Goal: Check status: Check status

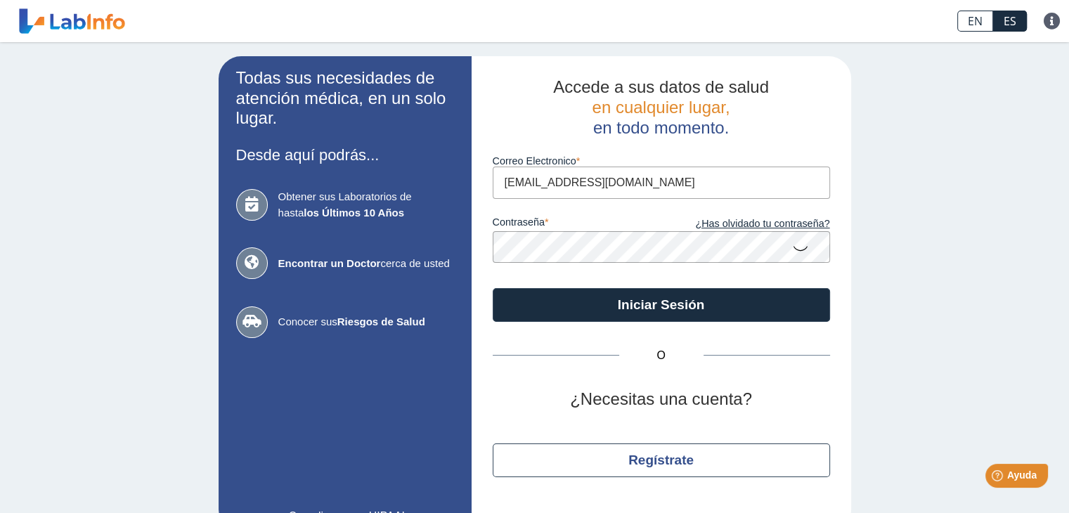
type input "[EMAIL_ADDRESS][DOMAIN_NAME]"
click at [795, 248] on icon at bounding box center [800, 247] width 17 height 27
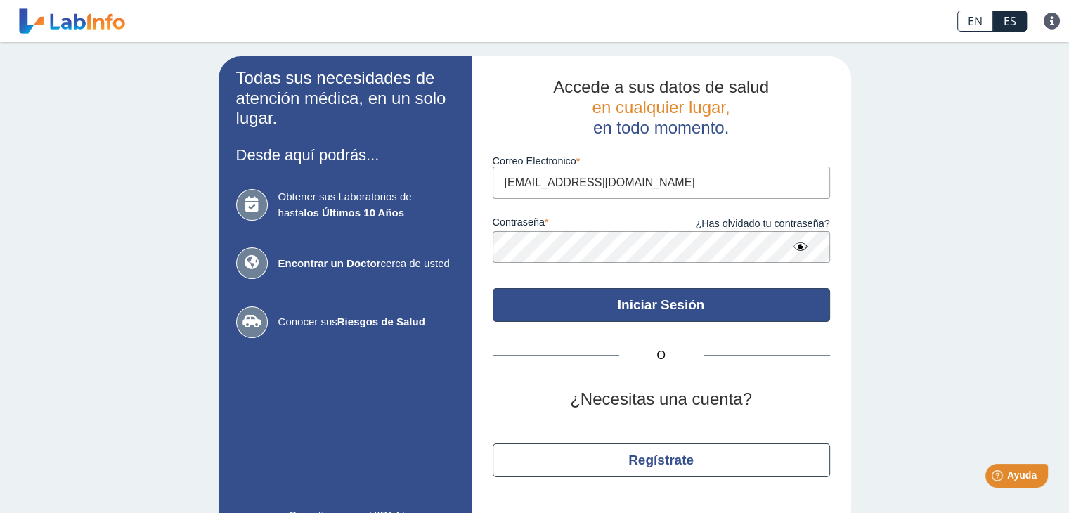
click at [620, 295] on button "Iniciar Sesión" at bounding box center [660, 305] width 337 height 34
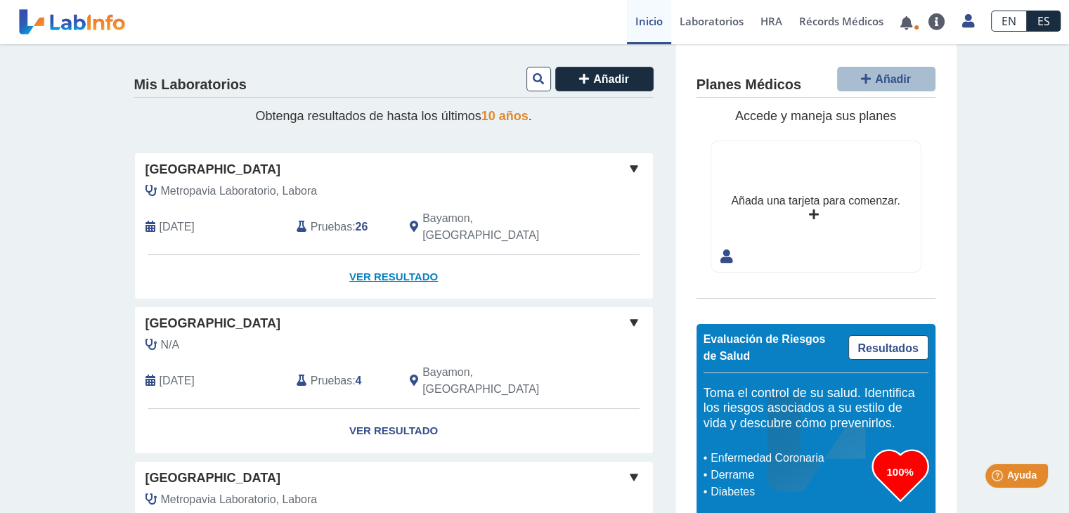
click at [366, 259] on link "Ver Resultado" at bounding box center [394, 277] width 518 height 44
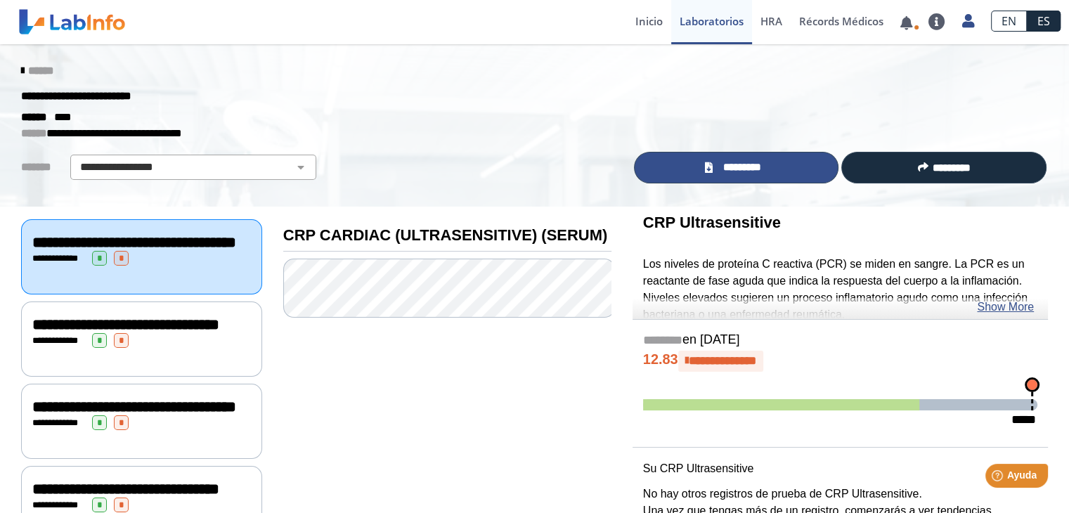
click at [732, 175] on link "*********" at bounding box center [736, 168] width 205 height 32
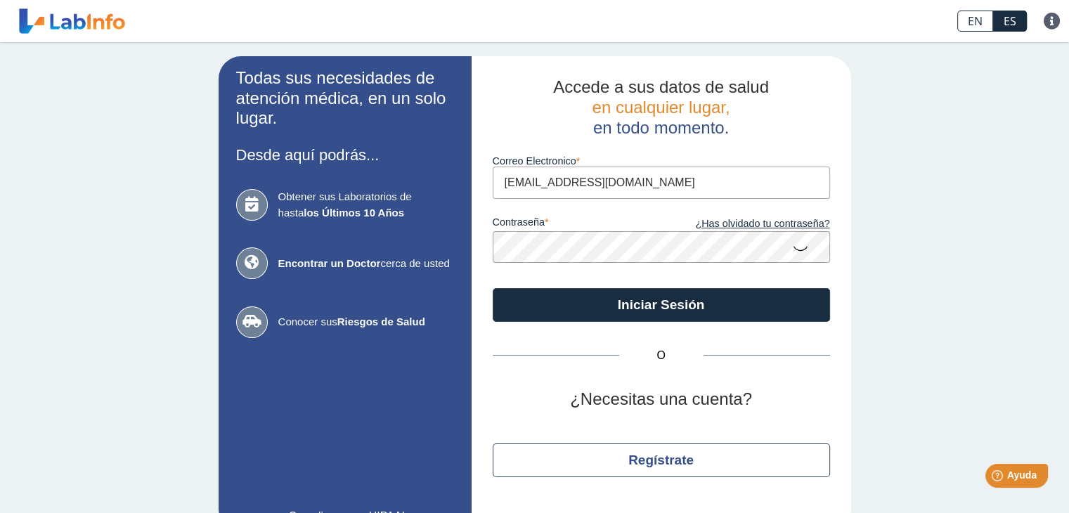
type input "[EMAIL_ADDRESS][DOMAIN_NAME]"
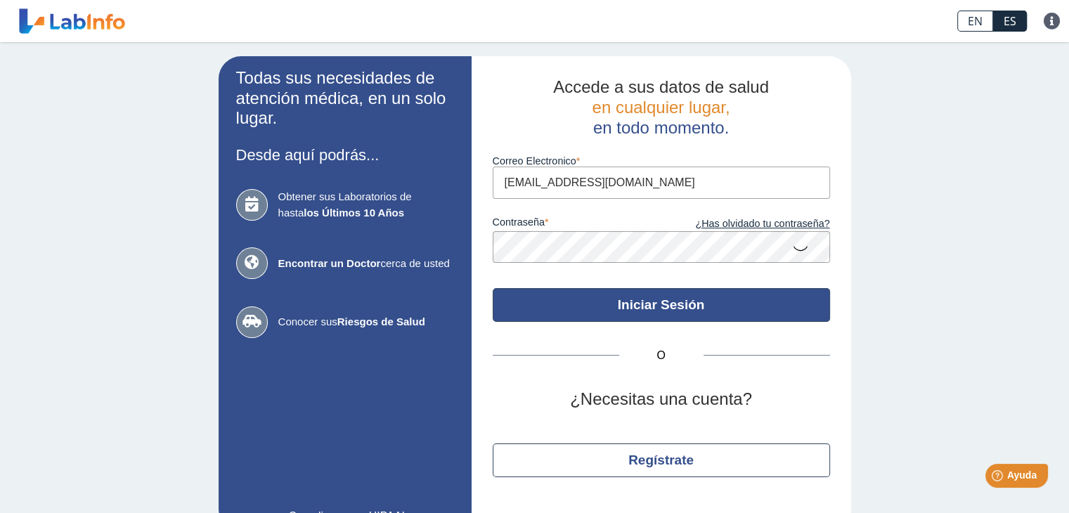
click at [662, 316] on button "Iniciar Sesión" at bounding box center [660, 305] width 337 height 34
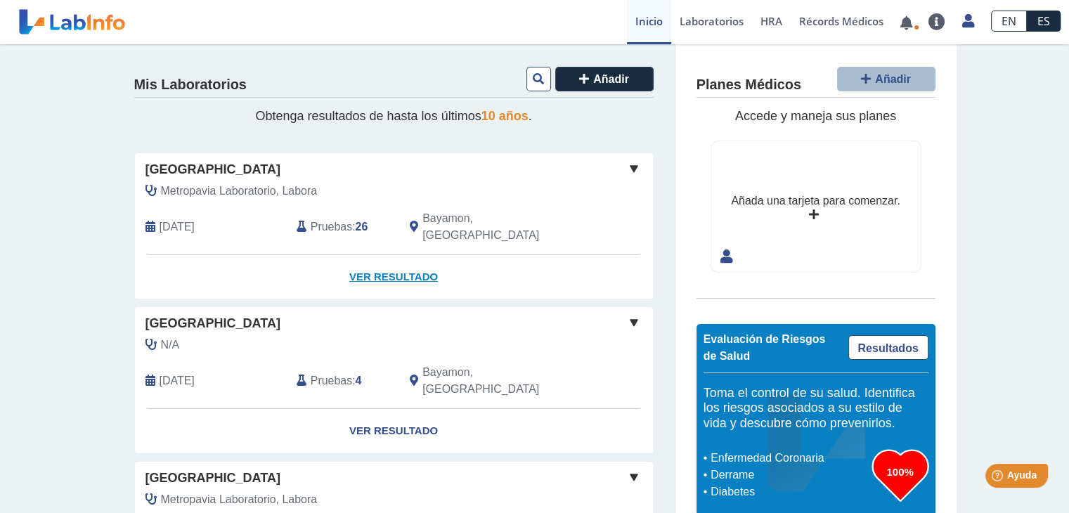
click at [371, 259] on link "Ver Resultado" at bounding box center [394, 277] width 518 height 44
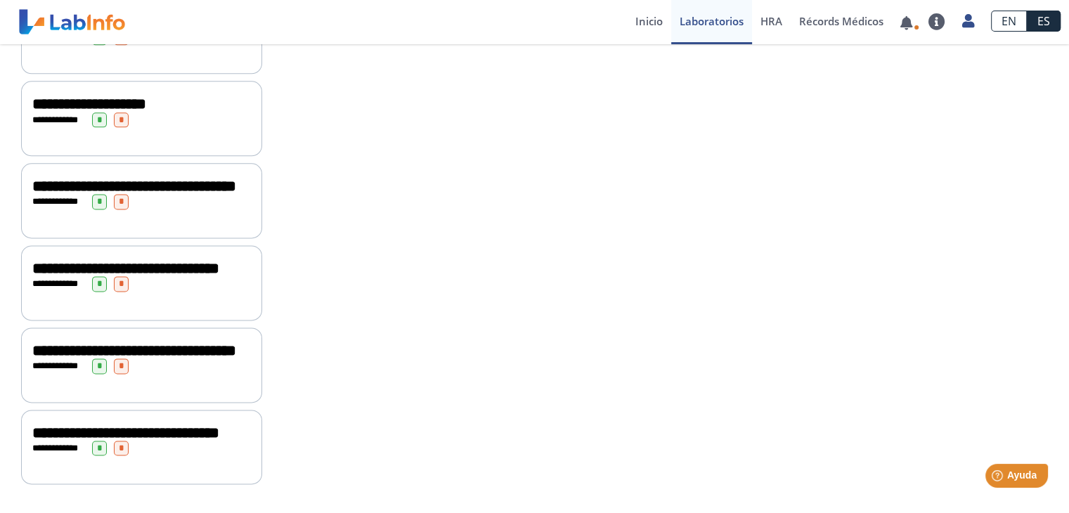
scroll to position [1942, 0]
